Goal: Task Accomplishment & Management: Use online tool/utility

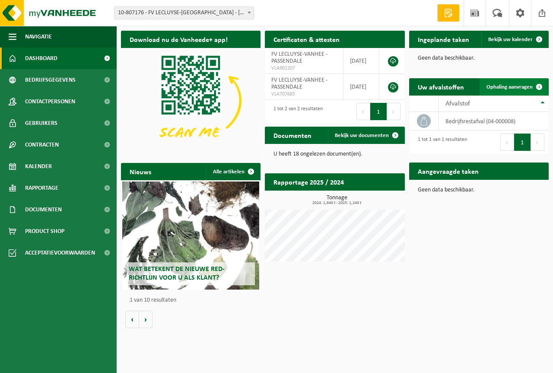
click at [511, 82] on link "Ophaling aanvragen" at bounding box center [513, 86] width 68 height 17
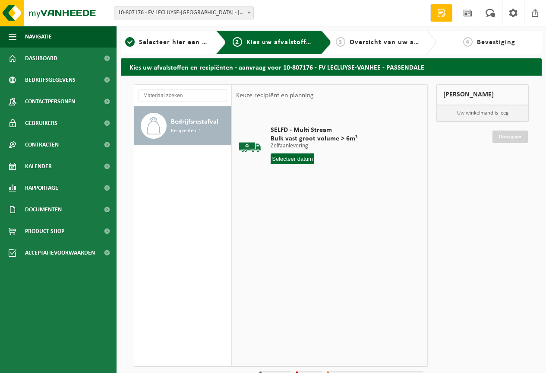
click at [296, 158] on input "text" at bounding box center [293, 158] width 44 height 11
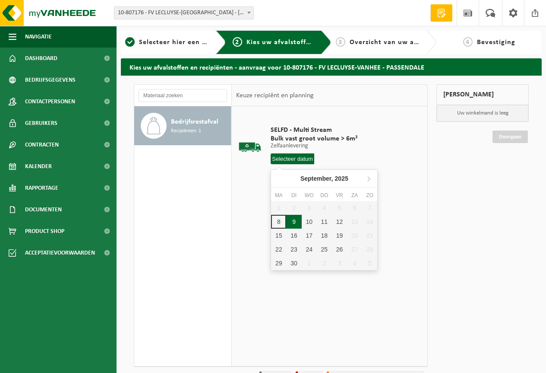
click at [291, 222] on div "9" at bounding box center [293, 222] width 15 height 14
type input "Van 2025-09-09"
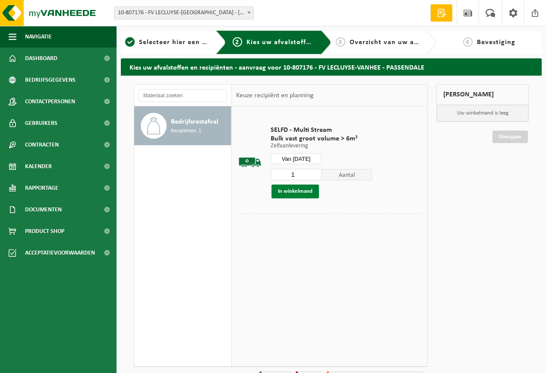
click at [297, 190] on button "In winkelmand" at bounding box center [295, 191] width 47 height 14
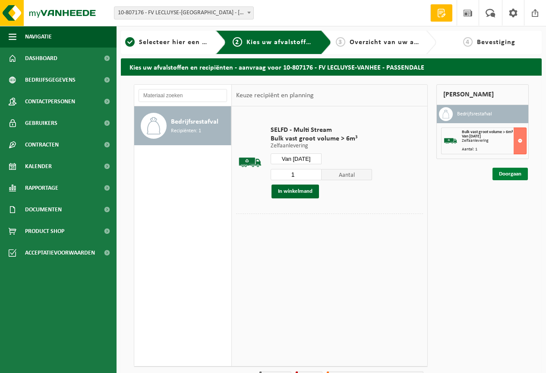
click at [496, 171] on link "Doorgaan" at bounding box center [510, 173] width 35 height 13
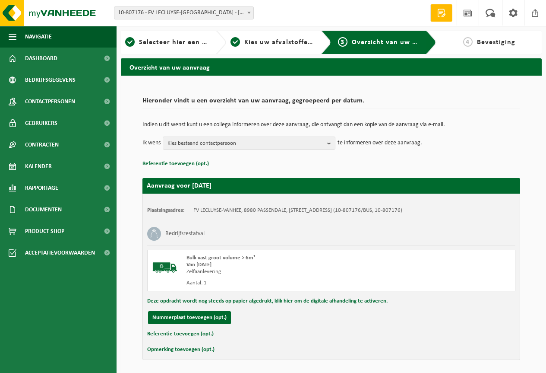
scroll to position [31, 0]
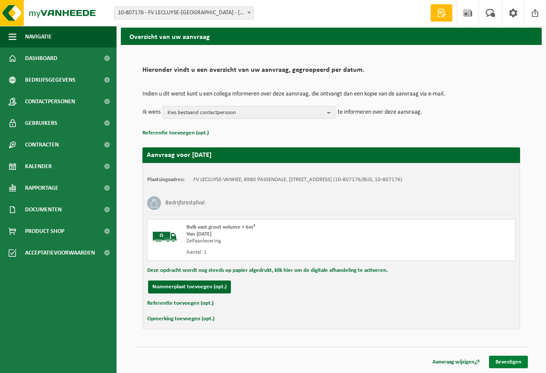
click at [506, 362] on link "Bevestigen" at bounding box center [508, 361] width 39 height 13
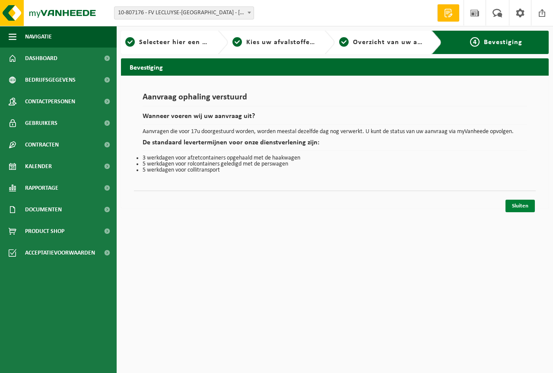
click at [518, 205] on link "Sluiten" at bounding box center [519, 205] width 29 height 13
